Goal: Task Accomplishment & Management: Manage account settings

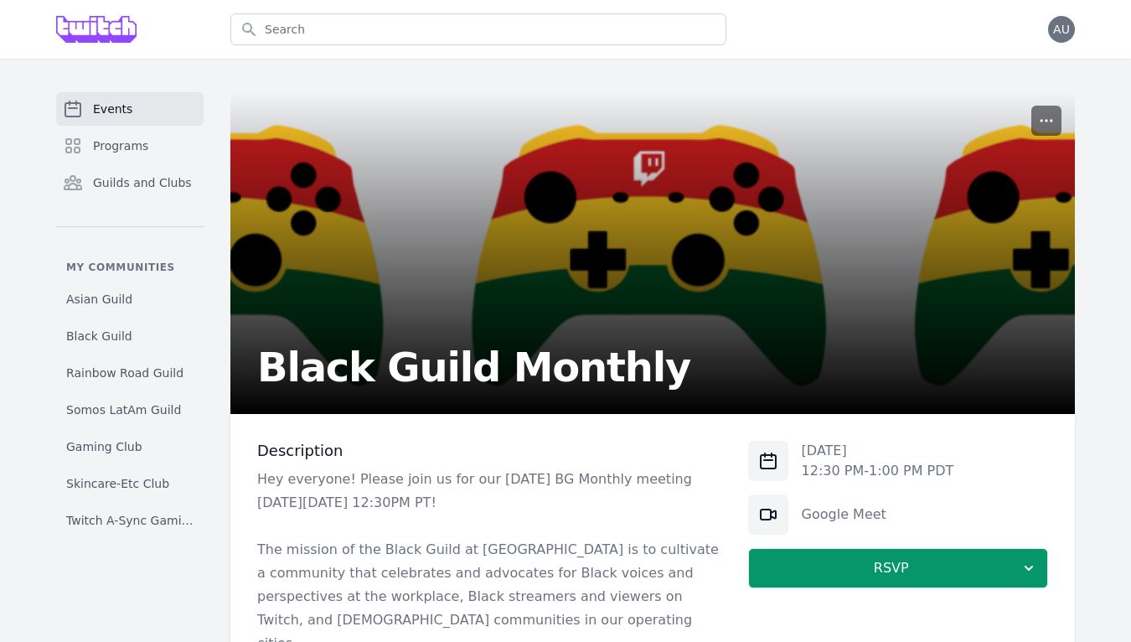
click at [1037, 120] on button "button" at bounding box center [1047, 121] width 30 height 30
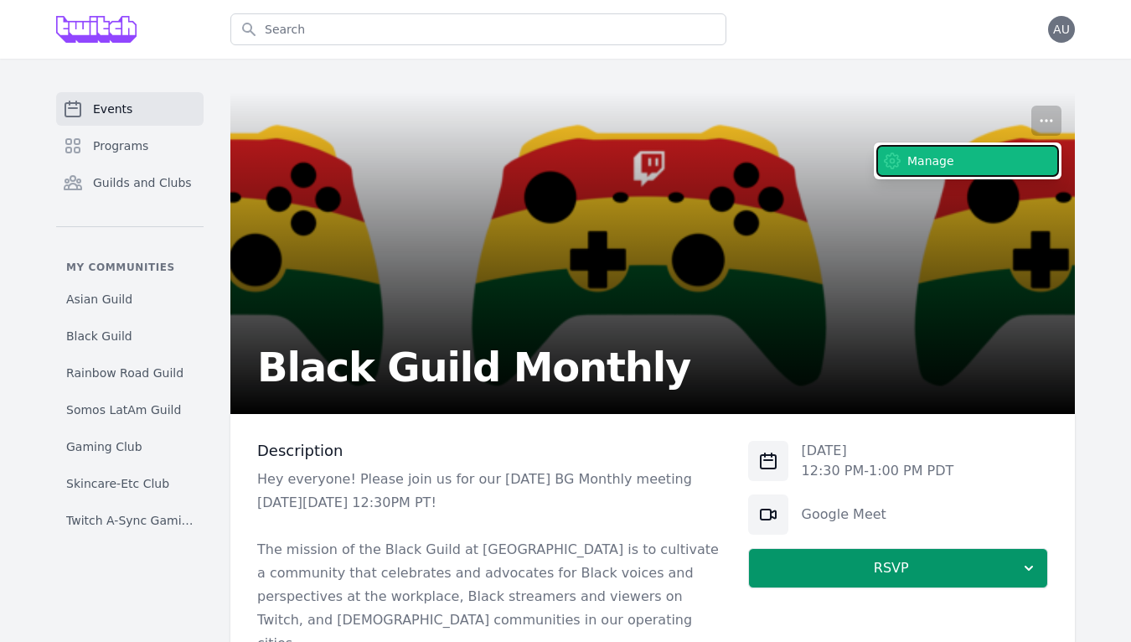
click at [984, 155] on button "Manage" at bounding box center [967, 161] width 181 height 30
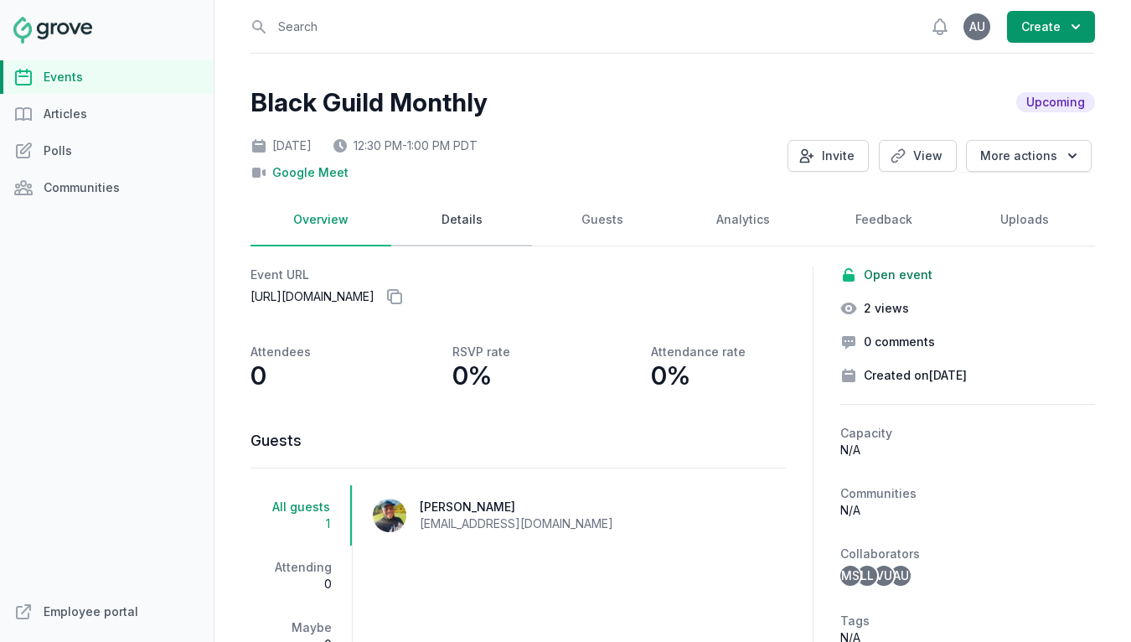
click at [476, 225] on link "Details" at bounding box center [461, 220] width 141 height 52
select select "virtual"
select select "12:30 PM"
select select "1:00 PM"
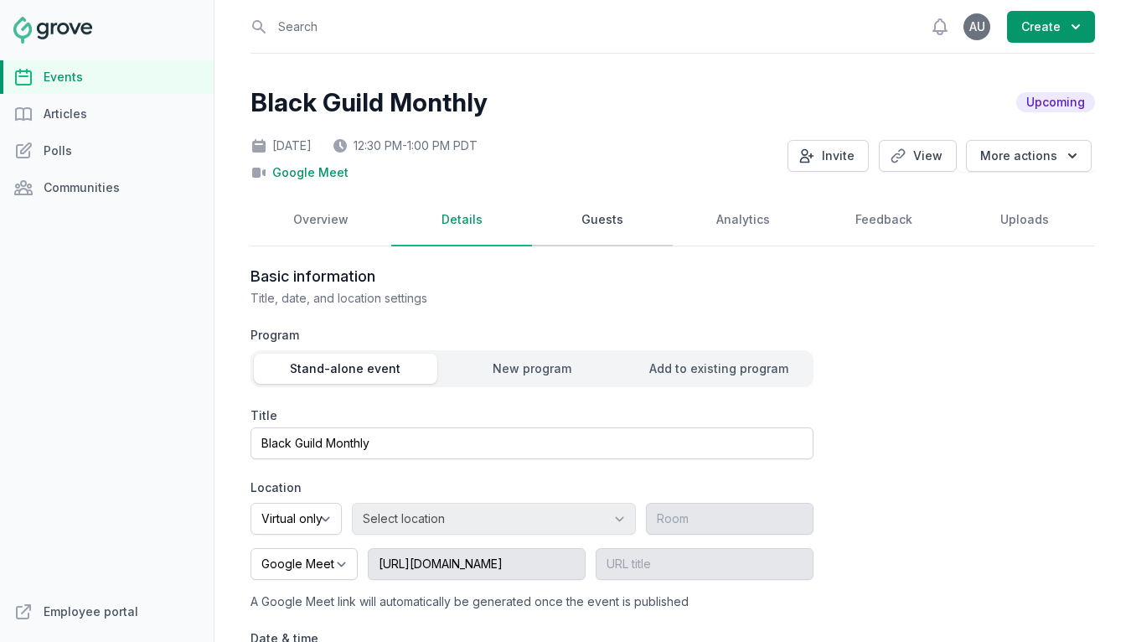
click at [551, 226] on link "Guests" at bounding box center [602, 220] width 141 height 52
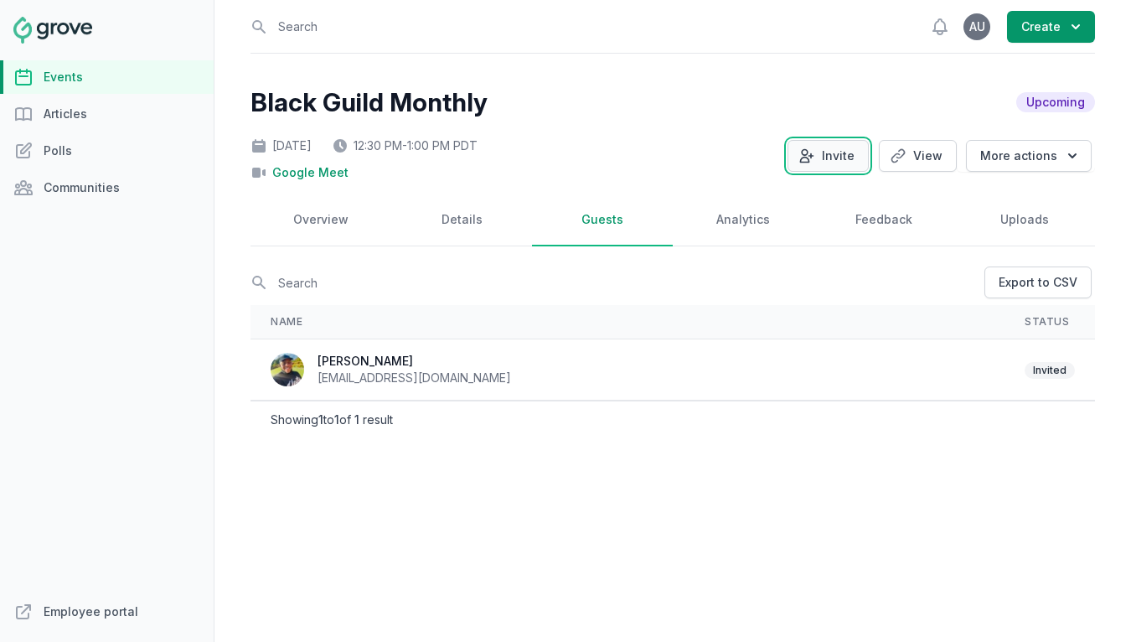
click at [824, 162] on button "Invite" at bounding box center [828, 156] width 81 height 32
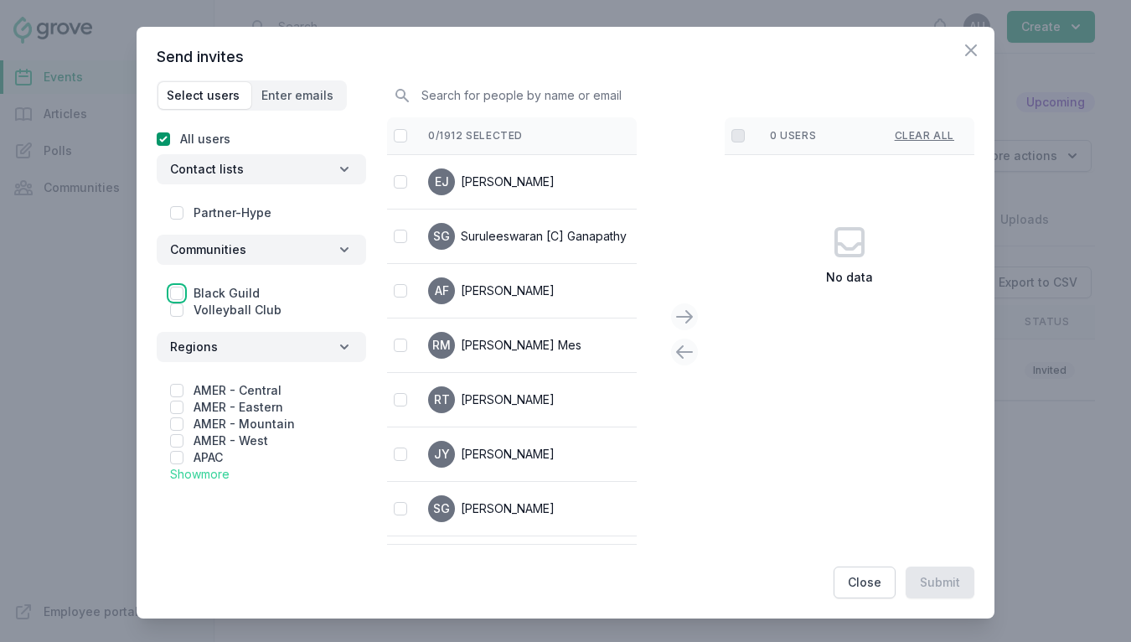
click at [173, 293] on input "checkbox" at bounding box center [176, 293] width 13 height 13
checkbox input "true"
checkbox input "false"
click at [407, 137] on div at bounding box center [400, 135] width 13 height 17
click at [406, 142] on div at bounding box center [400, 135] width 13 height 17
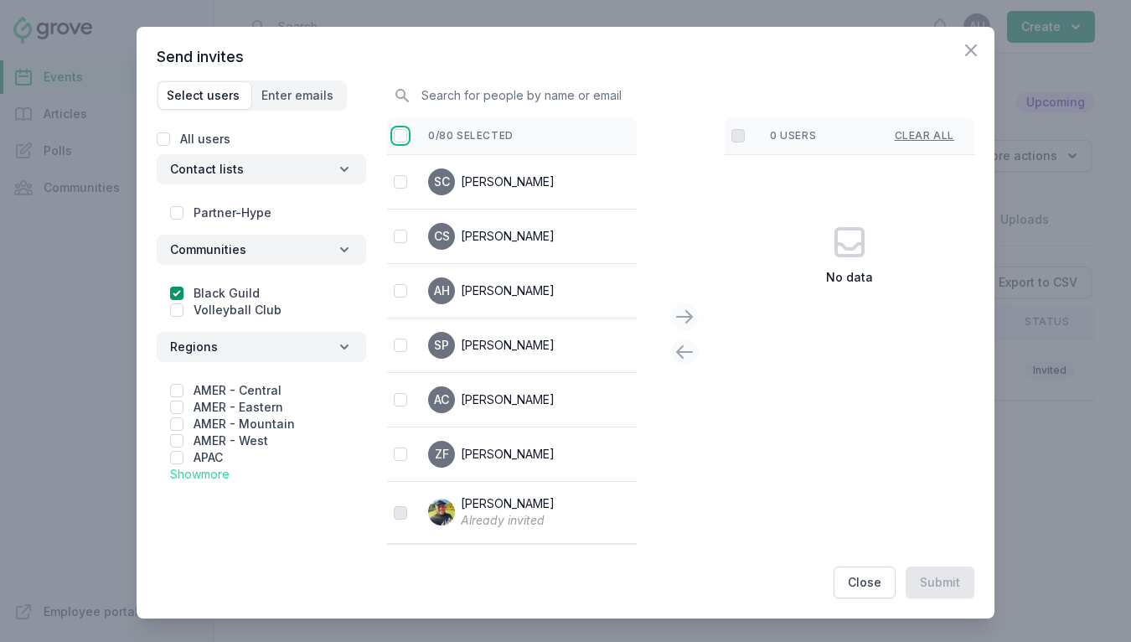
click at [405, 135] on input "checkbox" at bounding box center [400, 135] width 13 height 13
checkbox input "false"
checkbox input "true"
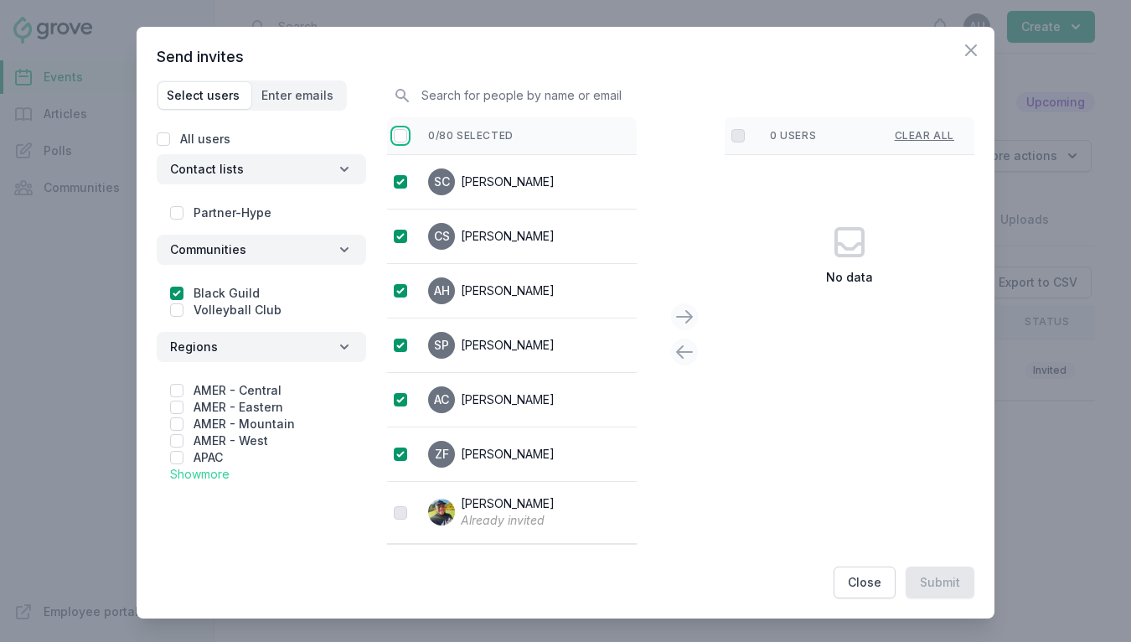
checkbox input "true"
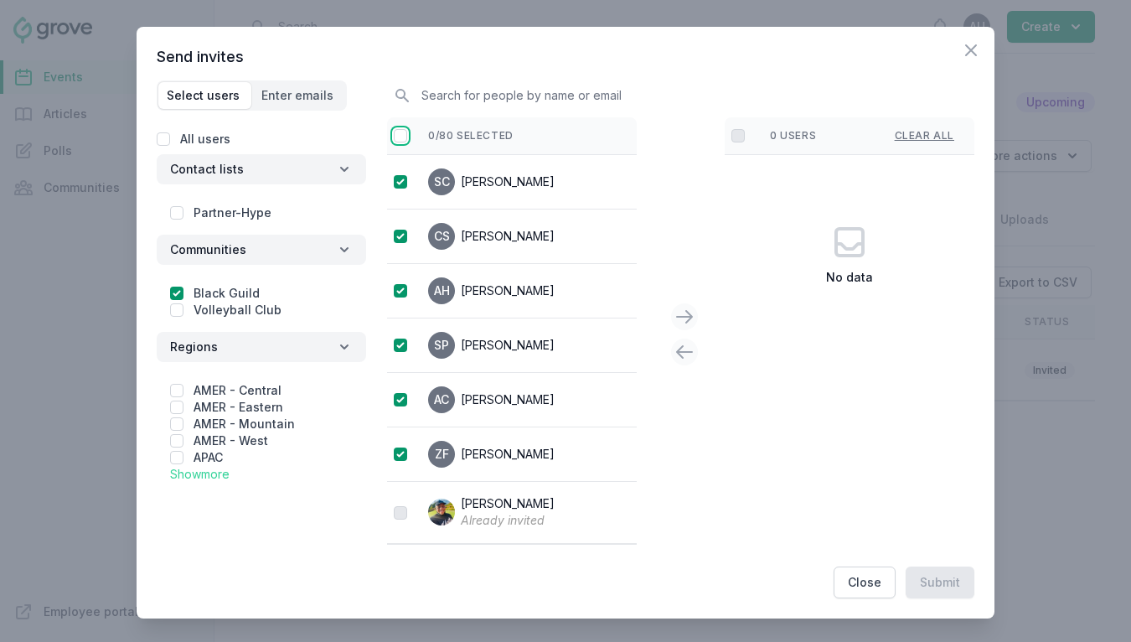
checkbox input "true"
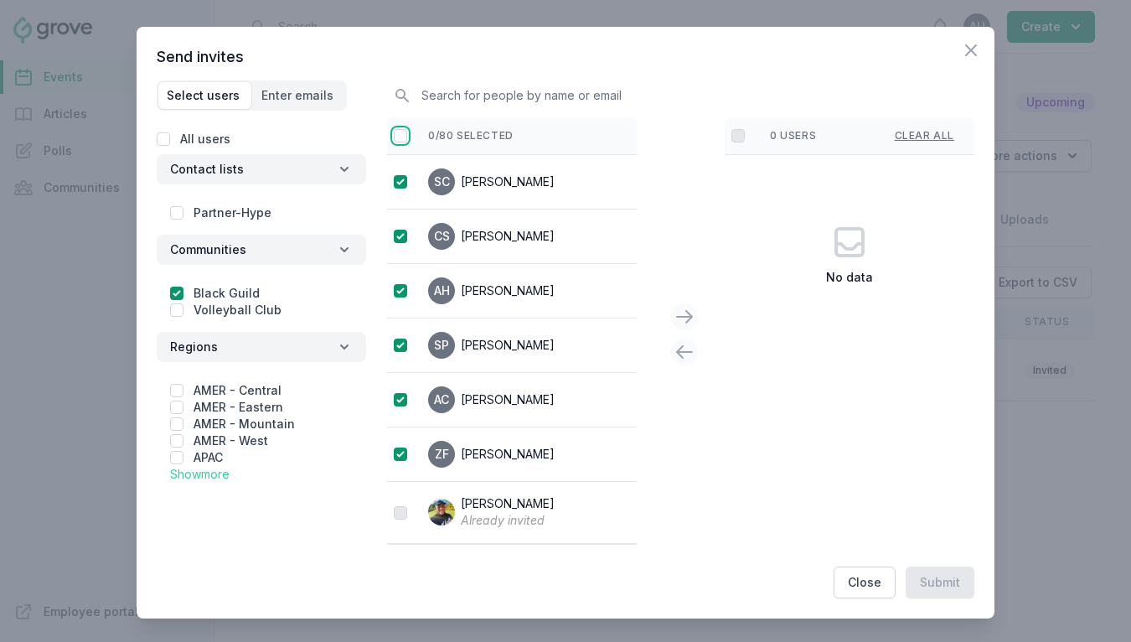
checkbox input "true"
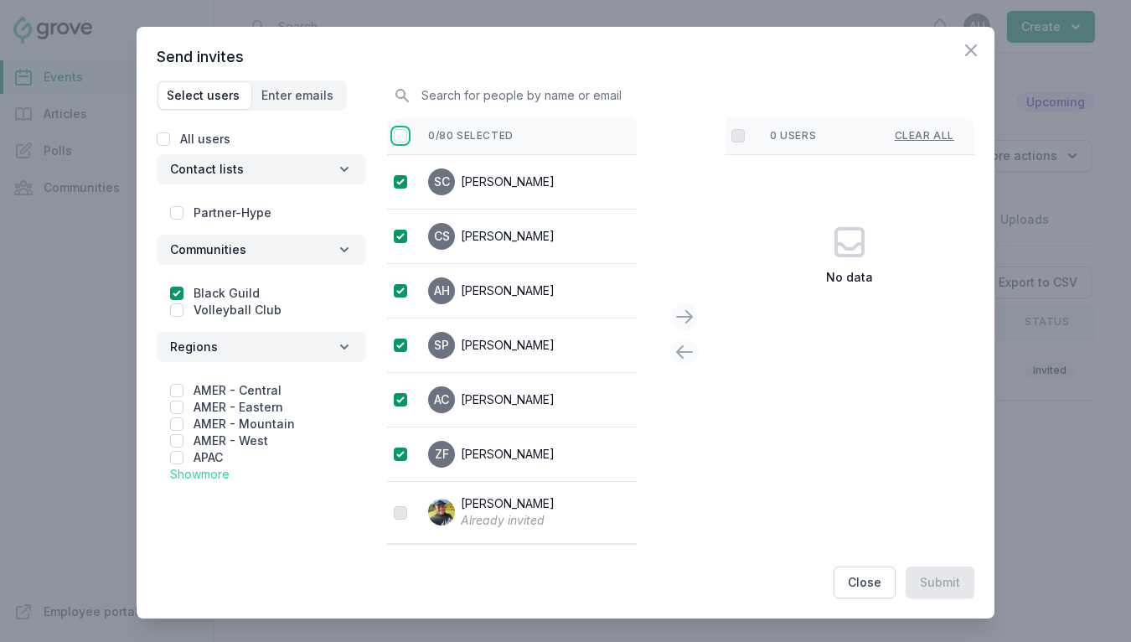
checkbox input "true"
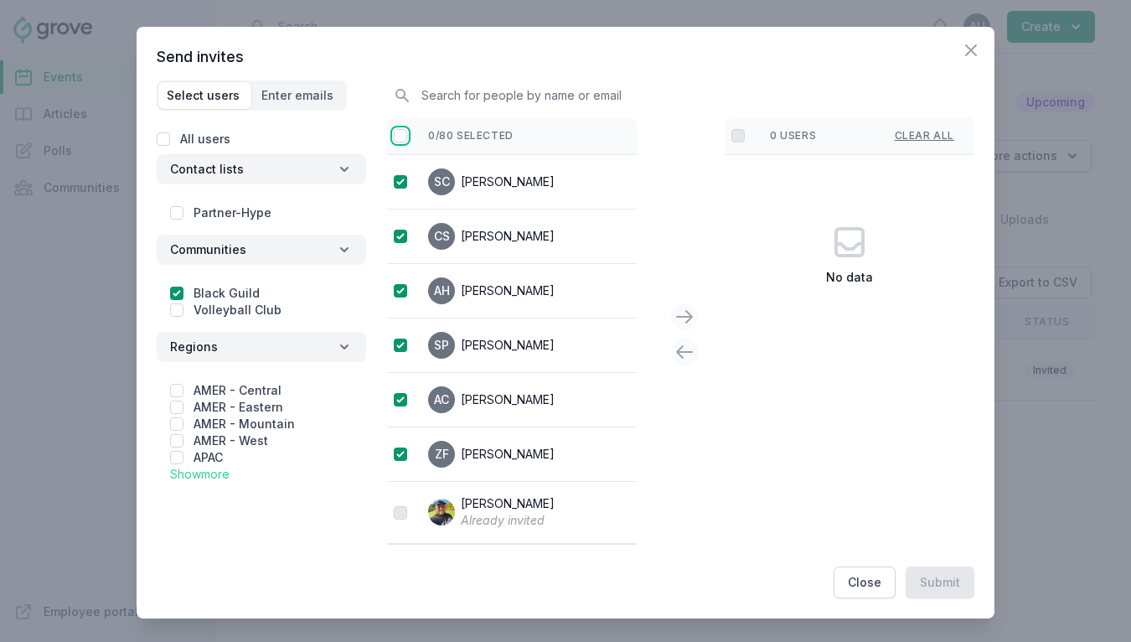
checkbox input "true"
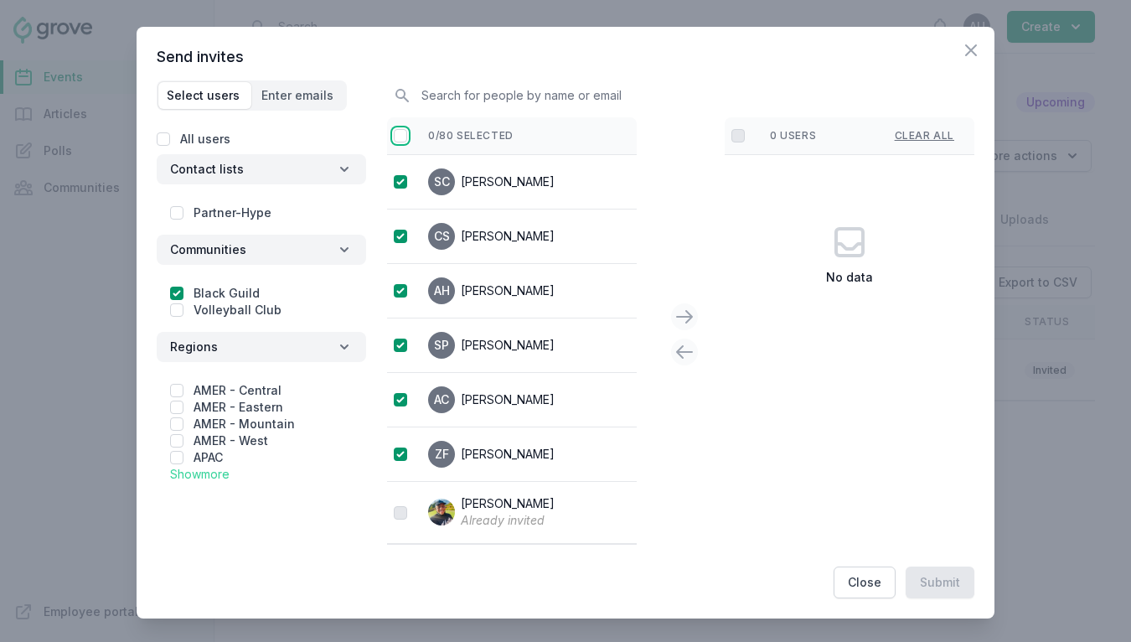
checkbox input "true"
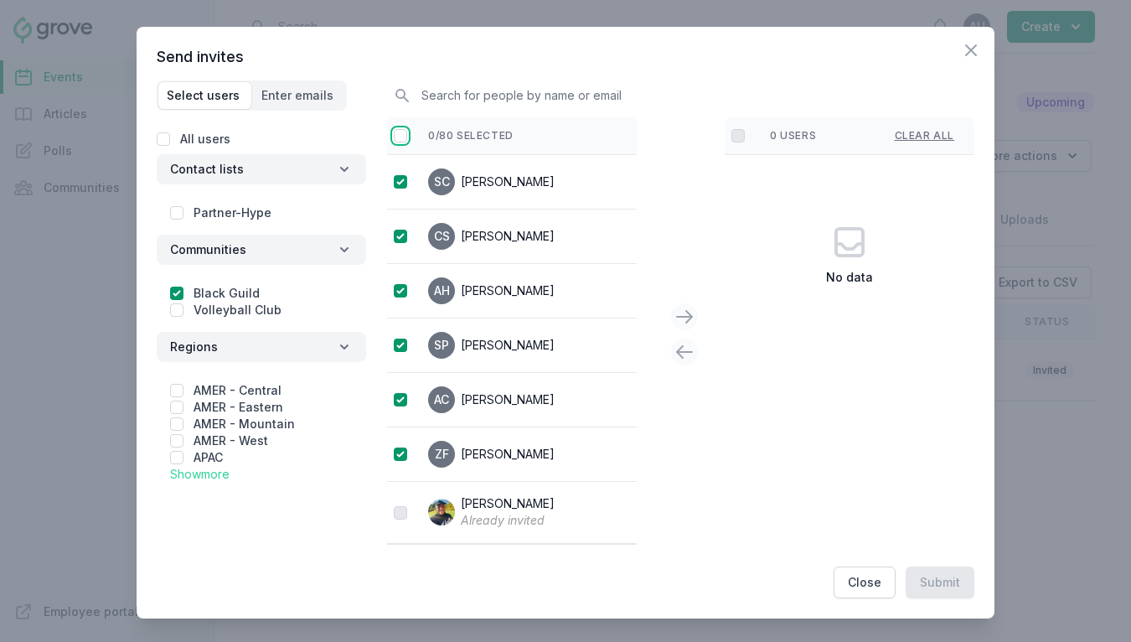
checkbox input "true"
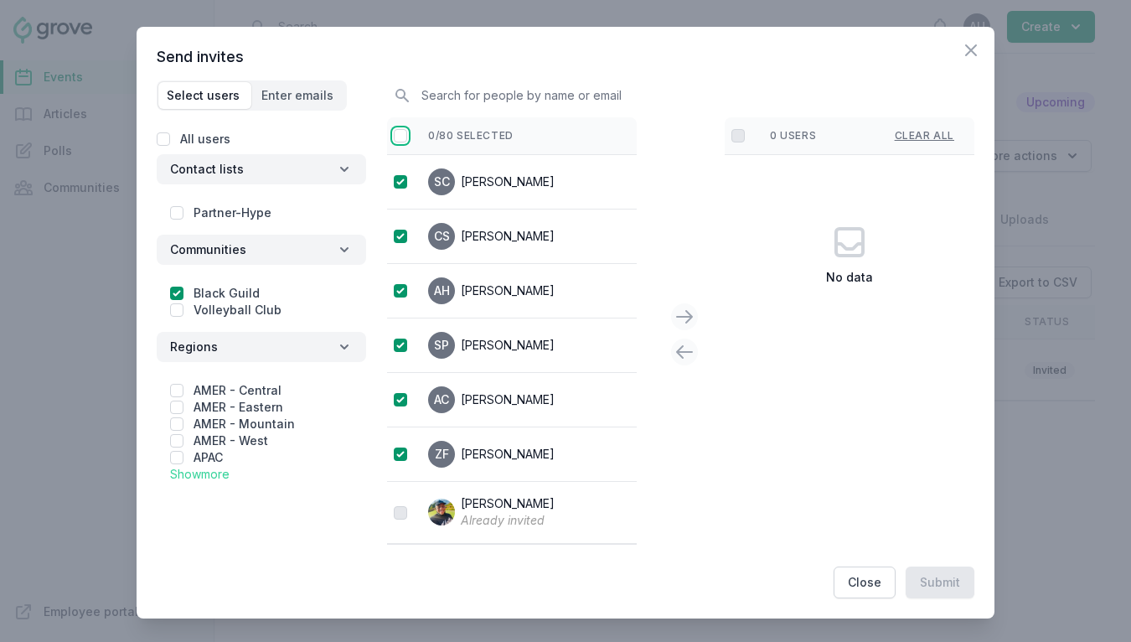
checkbox input "true"
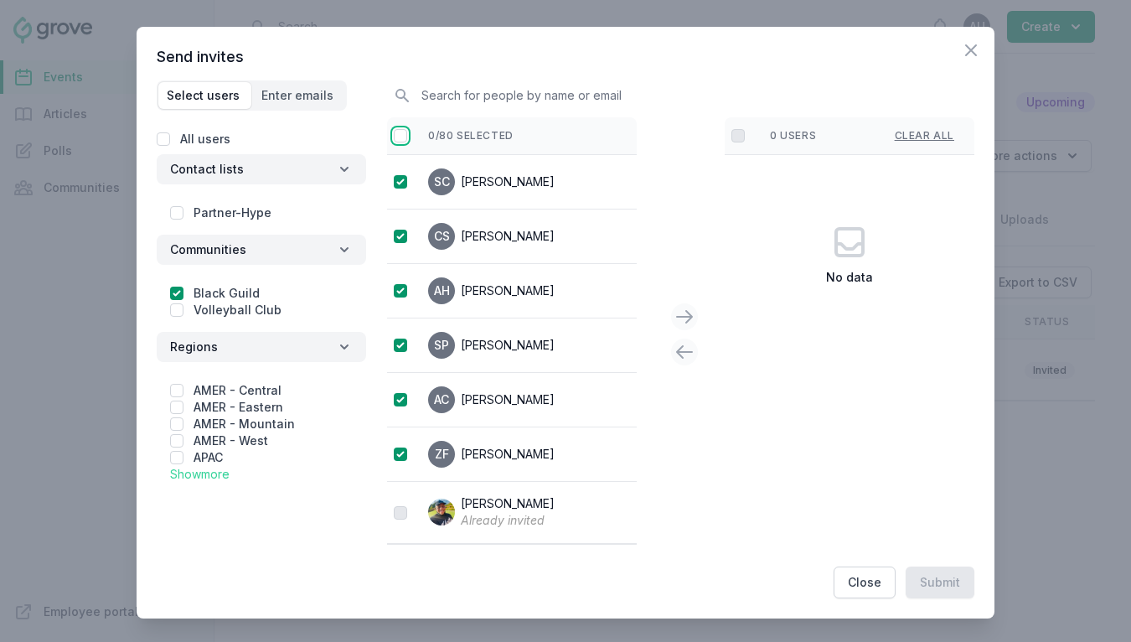
checkbox input "true"
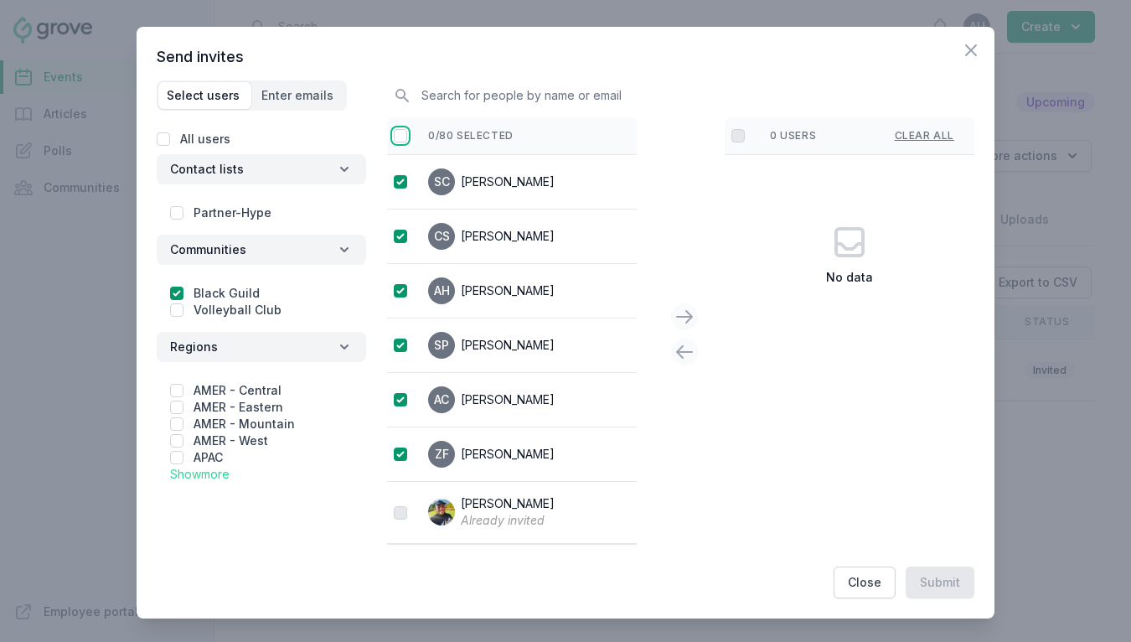
checkbox input "true"
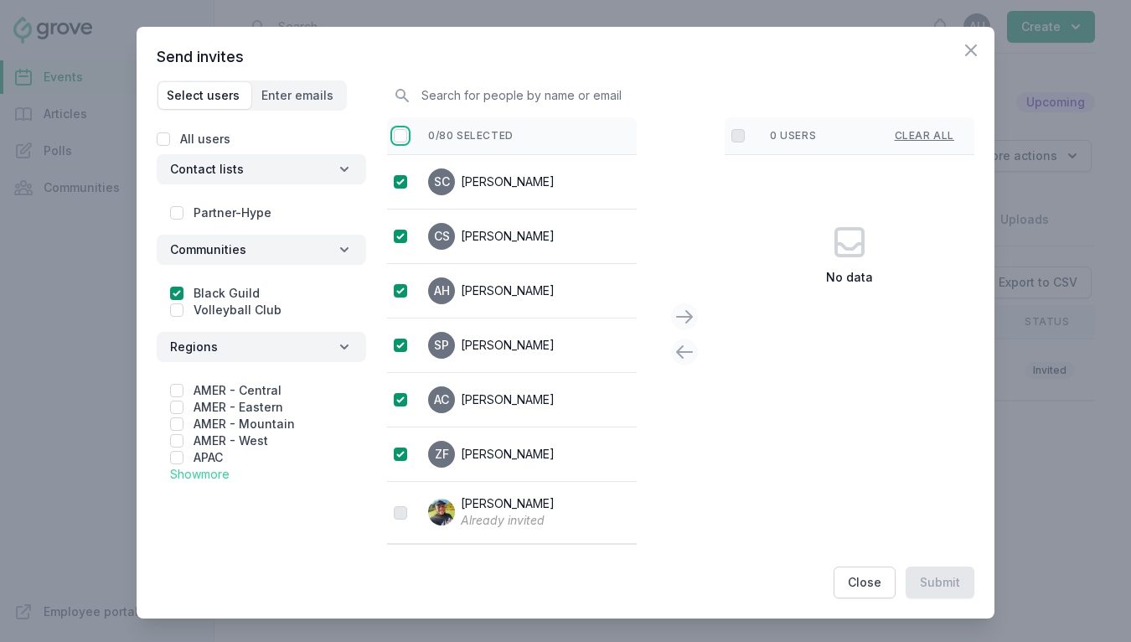
checkbox input "true"
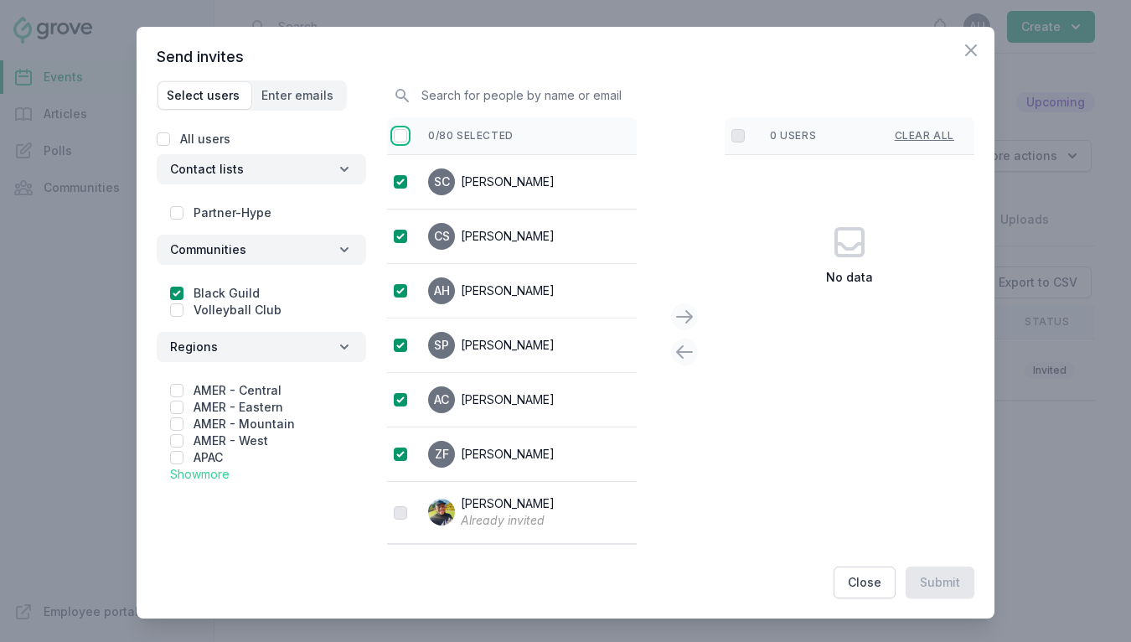
checkbox input "true"
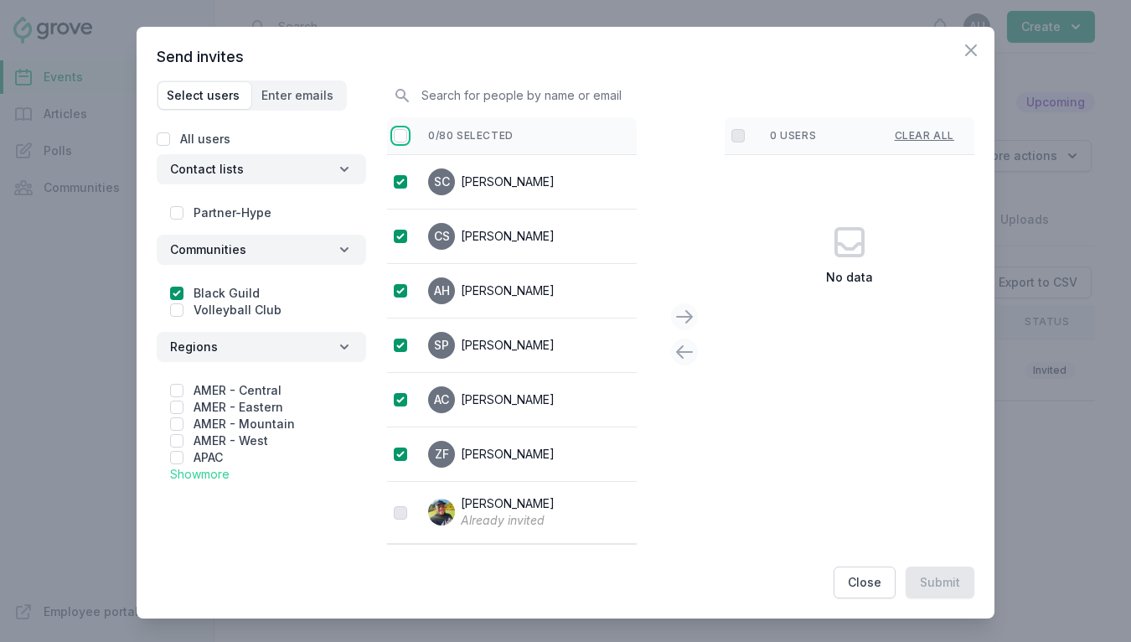
checkbox input "true"
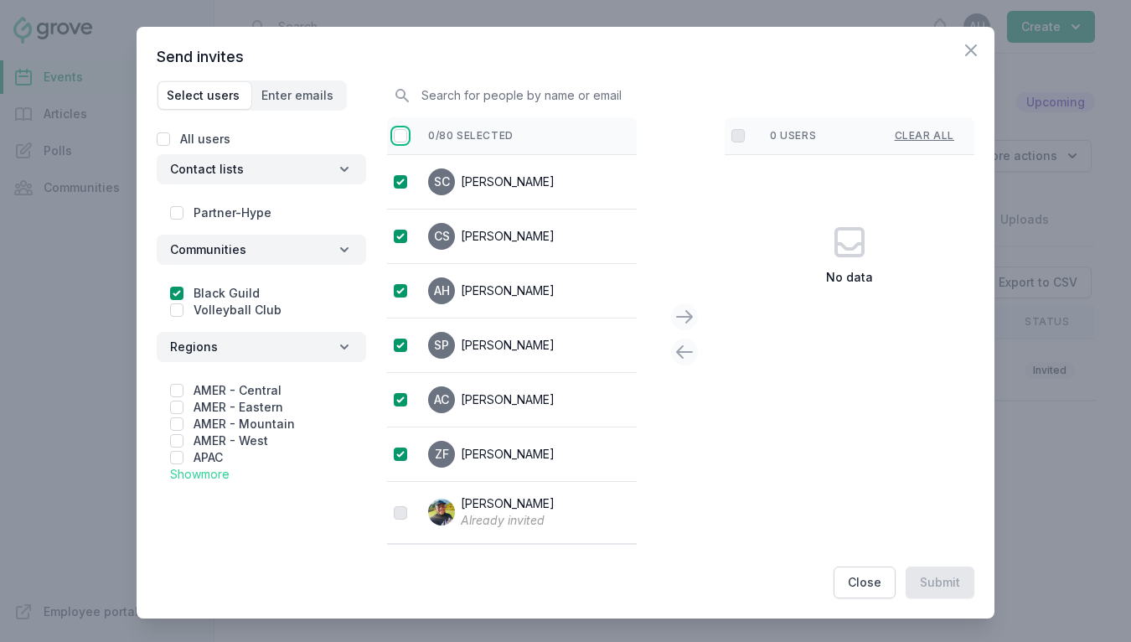
checkbox input "true"
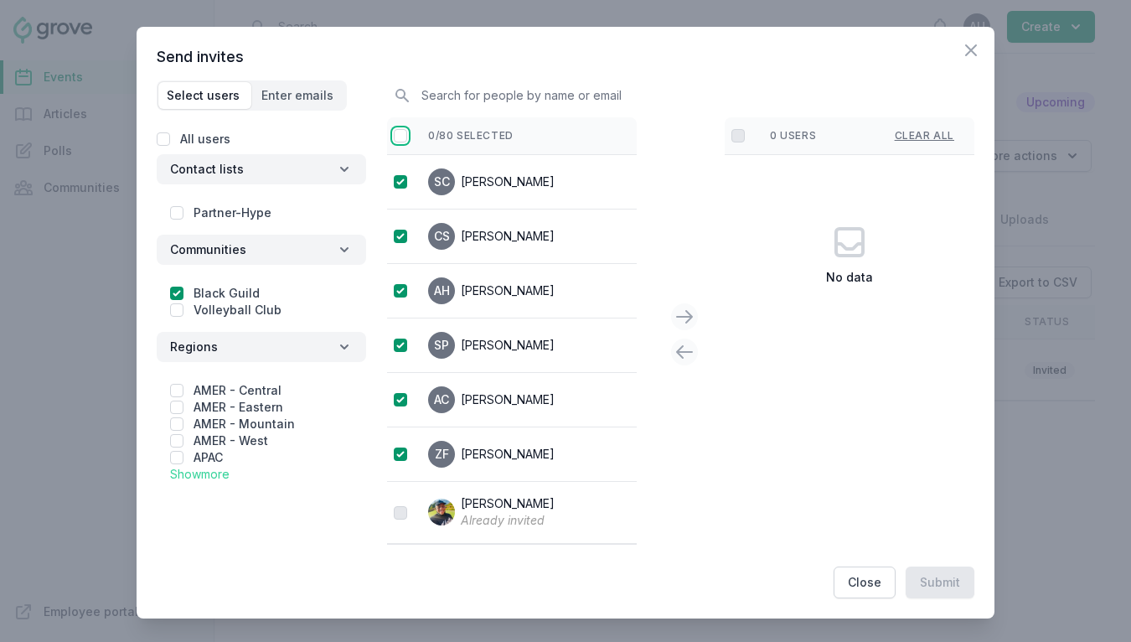
checkbox input "true"
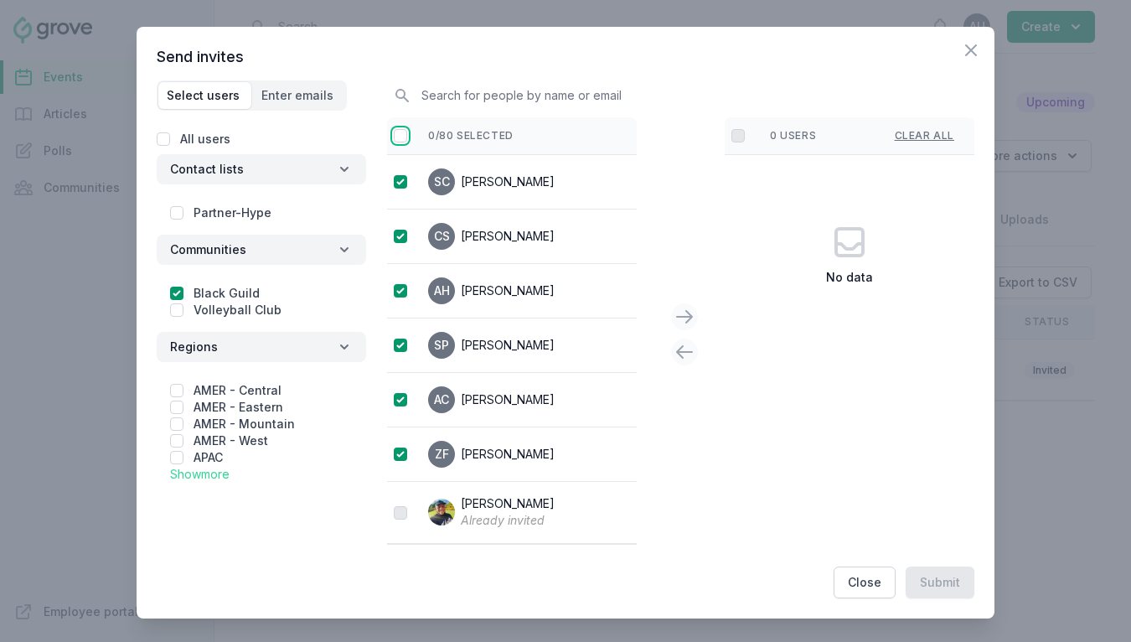
checkbox input "true"
click at [692, 315] on icon at bounding box center [685, 317] width 20 height 20
checkbox input "false"
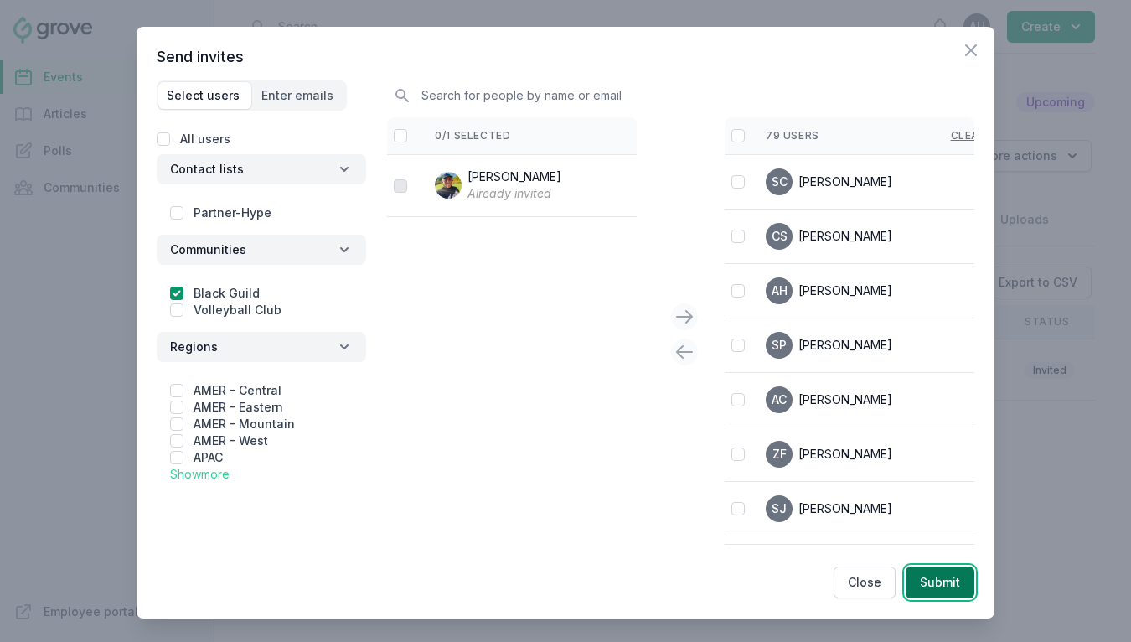
click at [942, 577] on button "Submit" at bounding box center [940, 582] width 69 height 32
